Goal: Navigation & Orientation: Find specific page/section

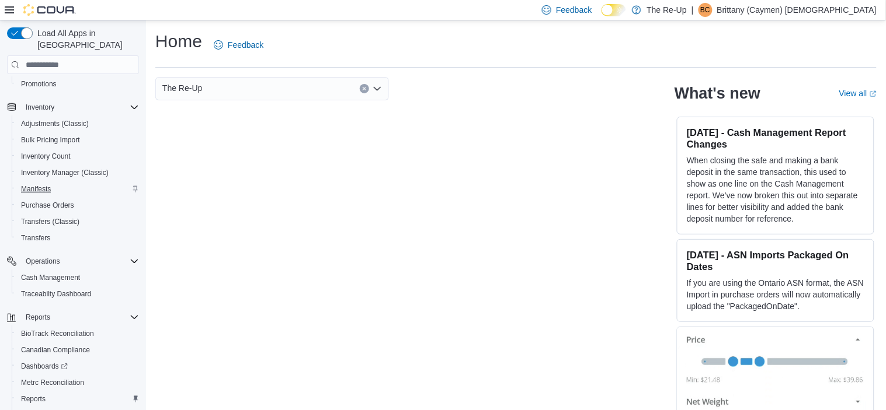
scroll to position [201, 0]
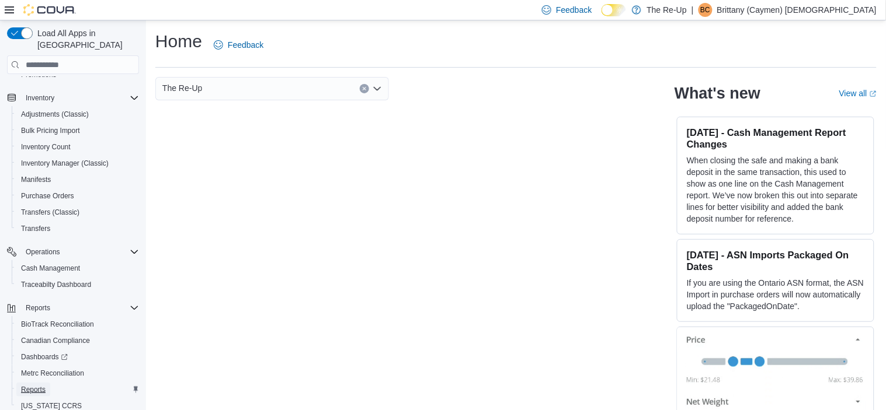
click at [39, 385] on span "Reports" at bounding box center [33, 389] width 25 height 9
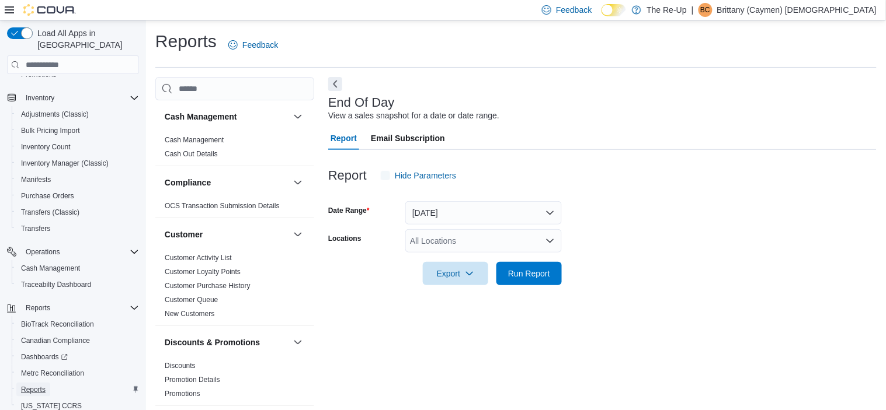
scroll to position [7, 0]
